Goal: Task Accomplishment & Management: Manage account settings

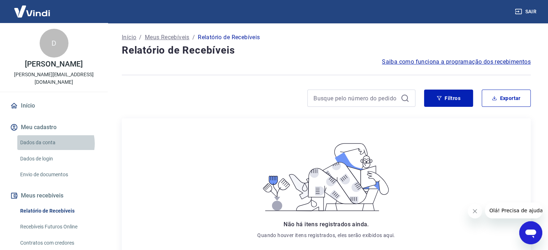
click at [52, 136] on link "Dados da conta" at bounding box center [58, 142] width 82 height 15
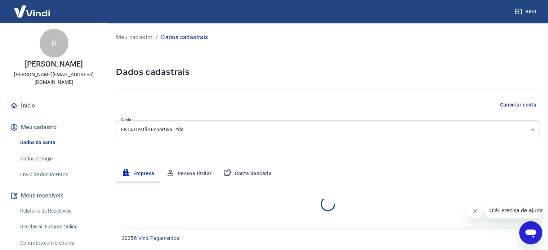
select select "RS"
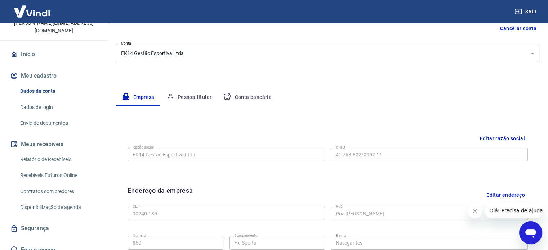
scroll to position [74, 0]
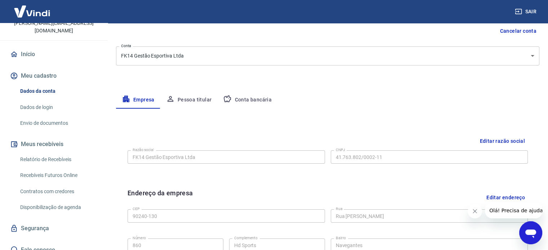
click at [199, 101] on button "Pessoa titular" at bounding box center [188, 99] width 57 height 17
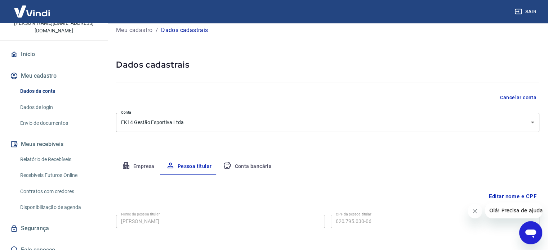
scroll to position [37, 0]
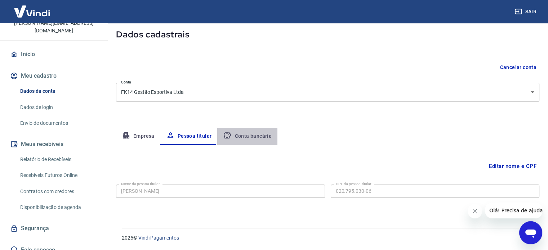
click at [243, 143] on button "Conta bancária" at bounding box center [247, 136] width 60 height 17
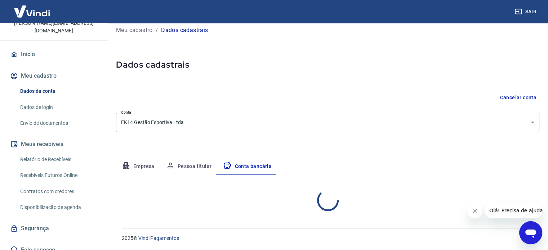
select select "1"
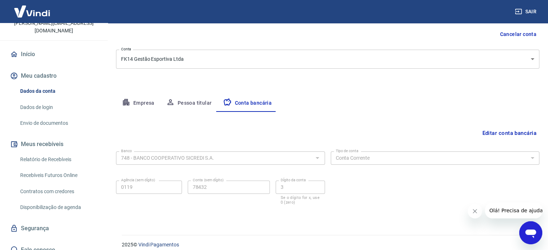
scroll to position [77, 0]
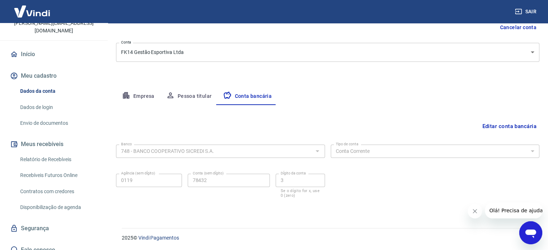
click at [202, 95] on button "Pessoa titular" at bounding box center [188, 96] width 57 height 17
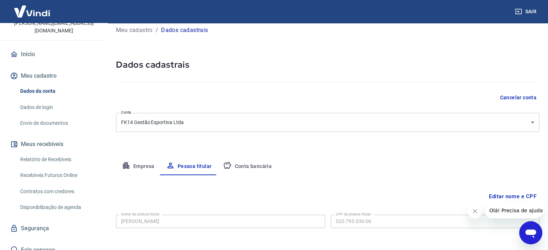
scroll to position [37, 0]
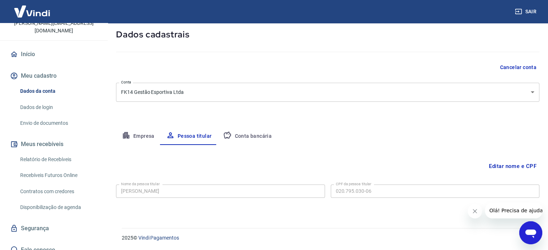
click at [524, 166] on button "Editar nome e CPF" at bounding box center [512, 167] width 53 height 14
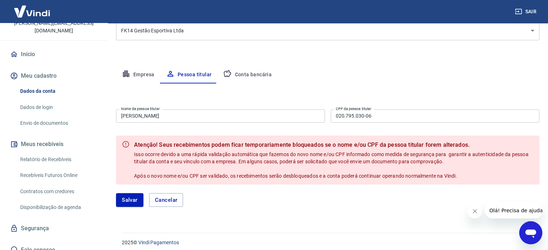
scroll to position [100, 0]
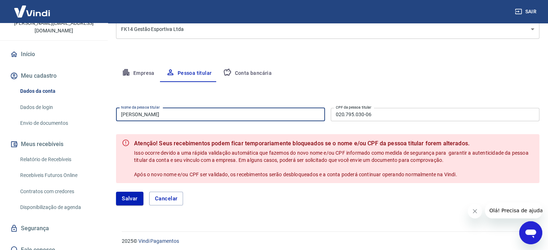
click at [181, 113] on input "Daniel Serratti" at bounding box center [220, 114] width 209 height 13
type input "D"
type input "Felipe da Cunha Kssesinski"
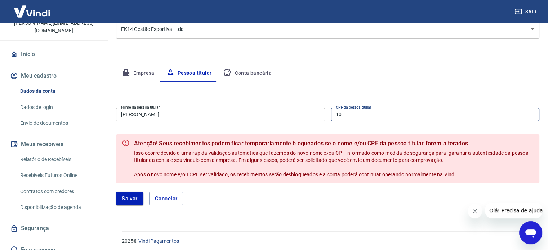
type input "1"
type input "010"
click at [347, 132] on form "Nome da pessoa titular Felipe da Cunha Kssesinski Nome da pessoa titular CPF da…" at bounding box center [327, 159] width 423 height 109
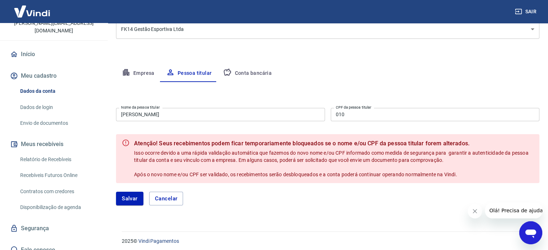
click at [253, 74] on button "Conta bancária" at bounding box center [247, 73] width 60 height 17
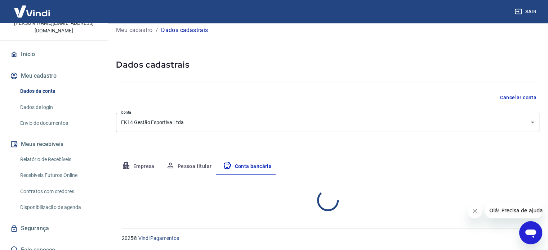
scroll to position [77, 0]
select select "1"
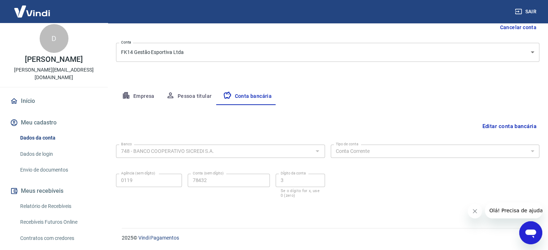
scroll to position [4, 0]
drag, startPoint x: 189, startPoint y: 158, endPoint x: 31, endPoint y: 95, distance: 170.5
click at [31, 95] on link "Início" at bounding box center [54, 102] width 90 height 16
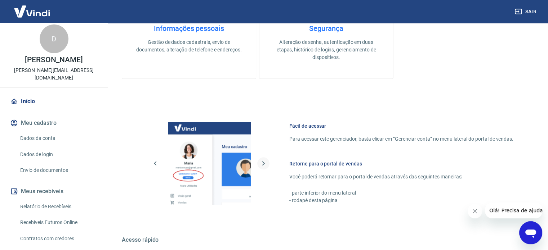
scroll to position [354, 0]
click at [260, 73] on link "Segurança Alteração de senha, autenticação em duas etapas, histórico de logins,…" at bounding box center [326, 17] width 134 height 126
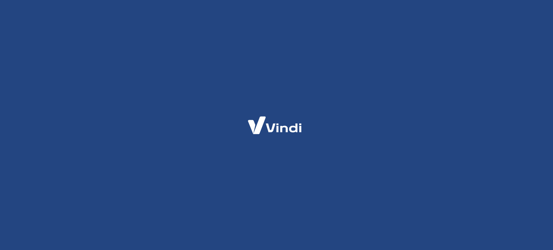
select select "RS"
